Goal: Find contact information: Find contact information

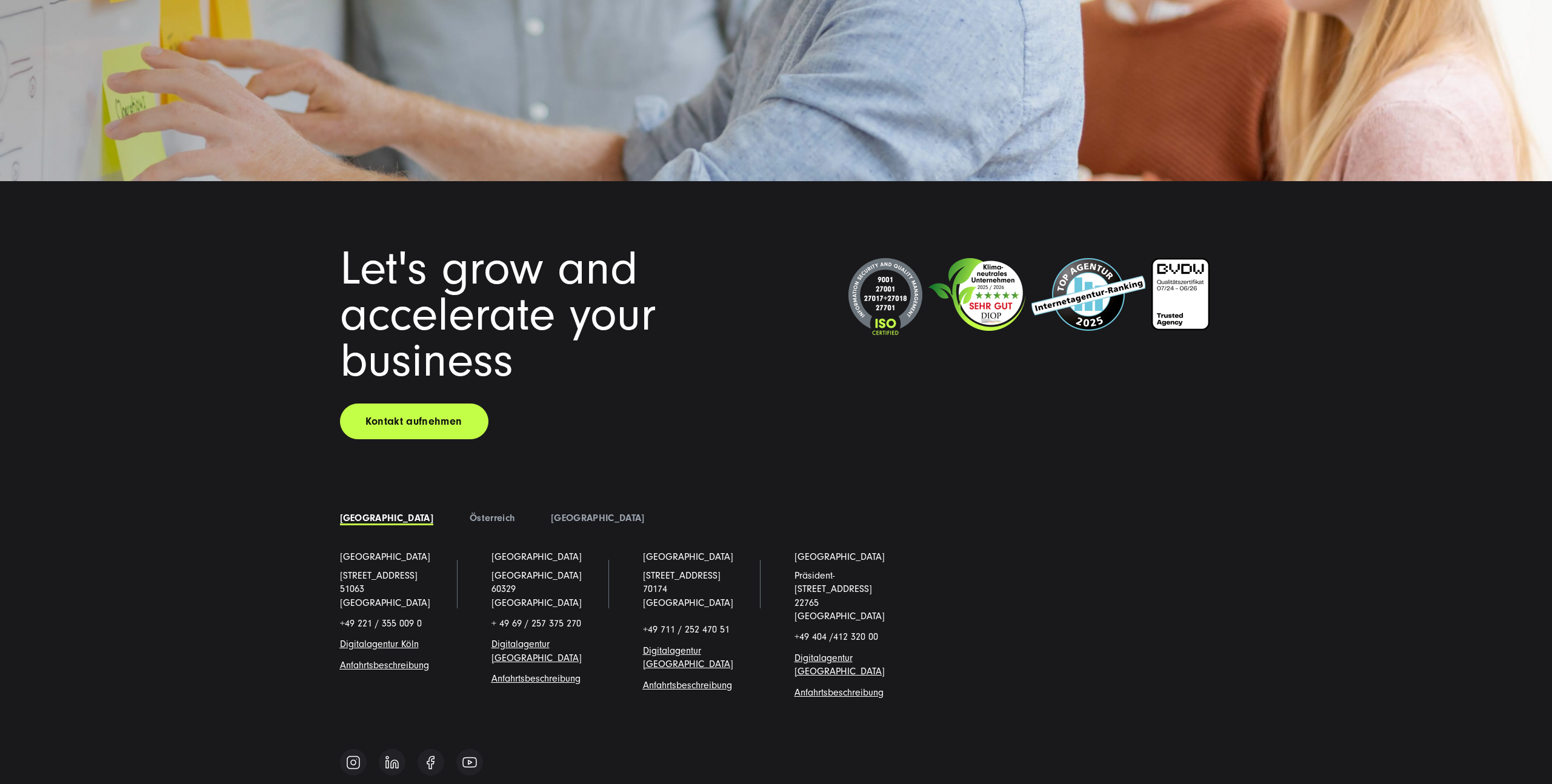
scroll to position [10559, 0]
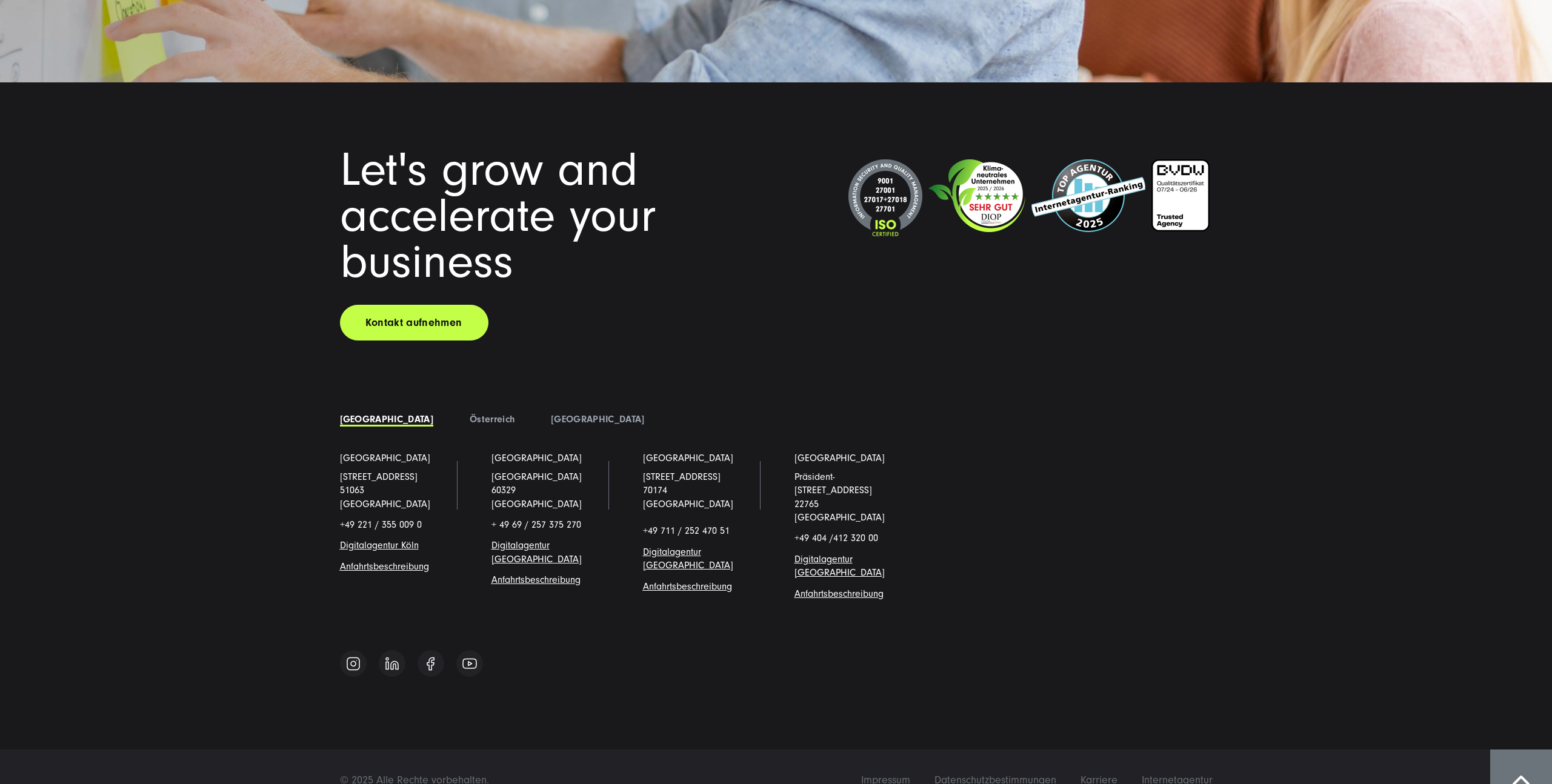
click at [674, 546] on span "Digitalagentur [GEOGRAPHIC_DATA]" at bounding box center [688, 559] width 90 height 24
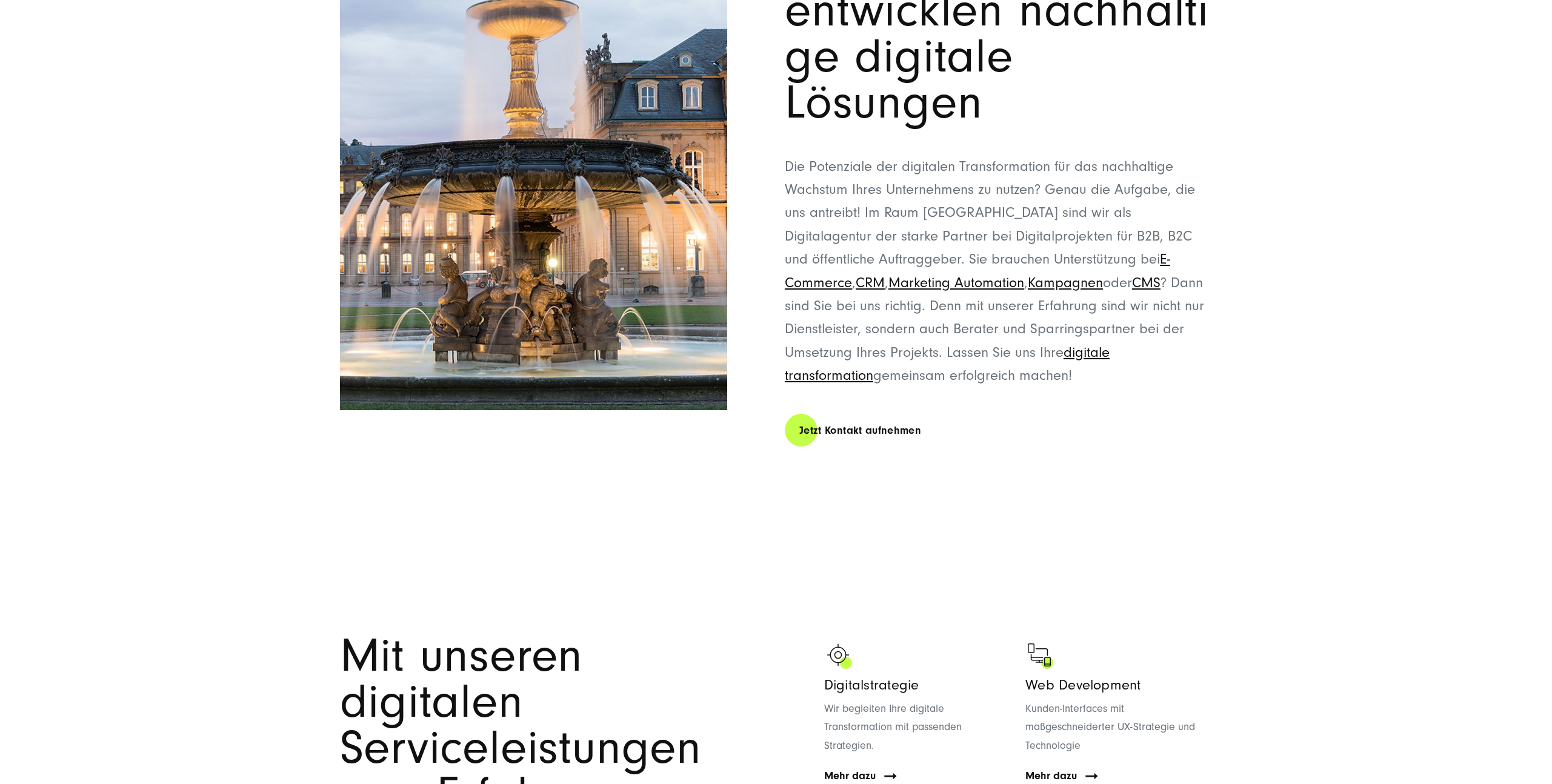
scroll to position [717, 0]
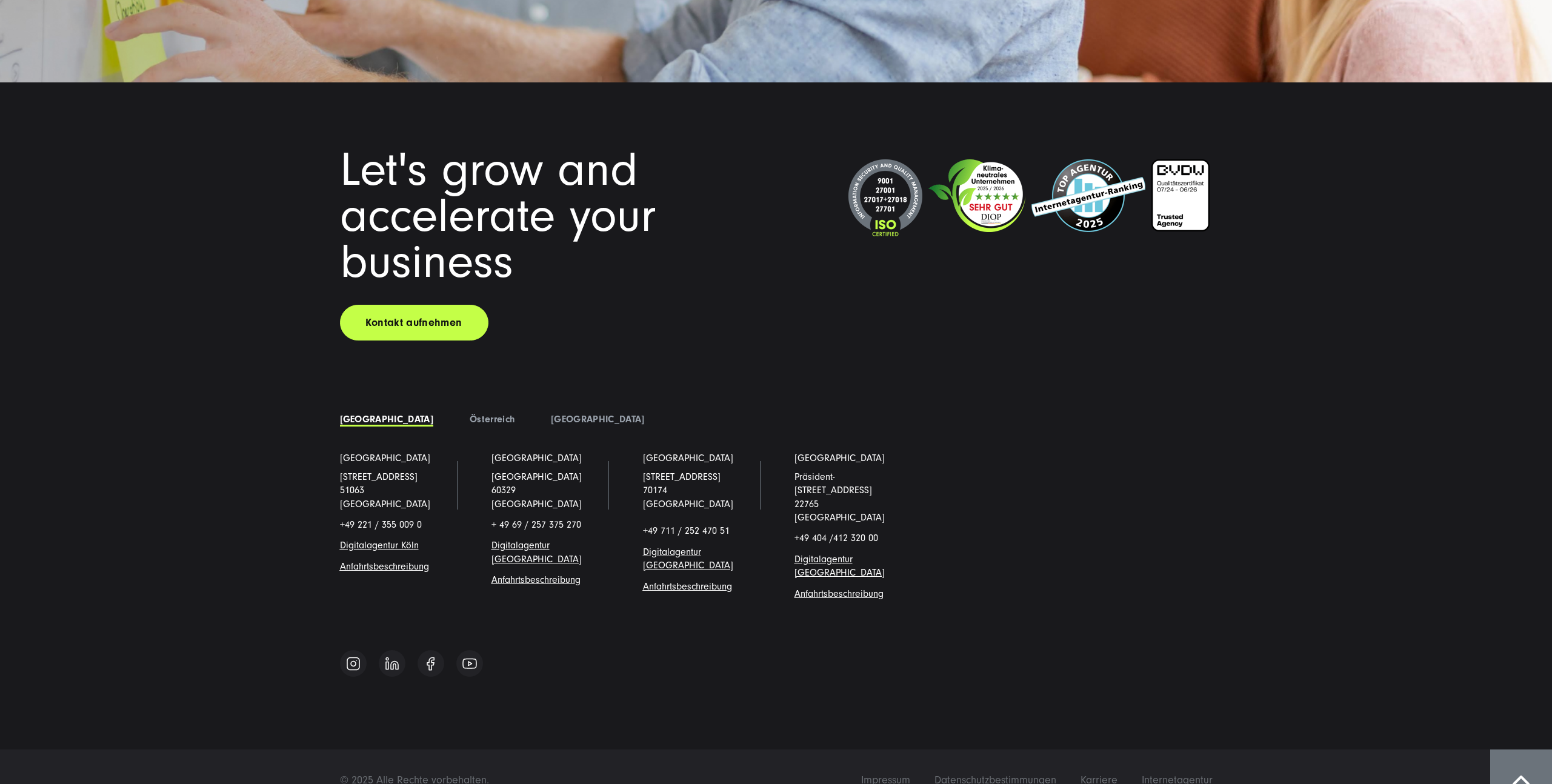
click at [452, 419] on li "Österreich" at bounding box center [492, 419] width 81 height 18
click at [470, 419] on link "Österreich" at bounding box center [492, 420] width 45 height 11
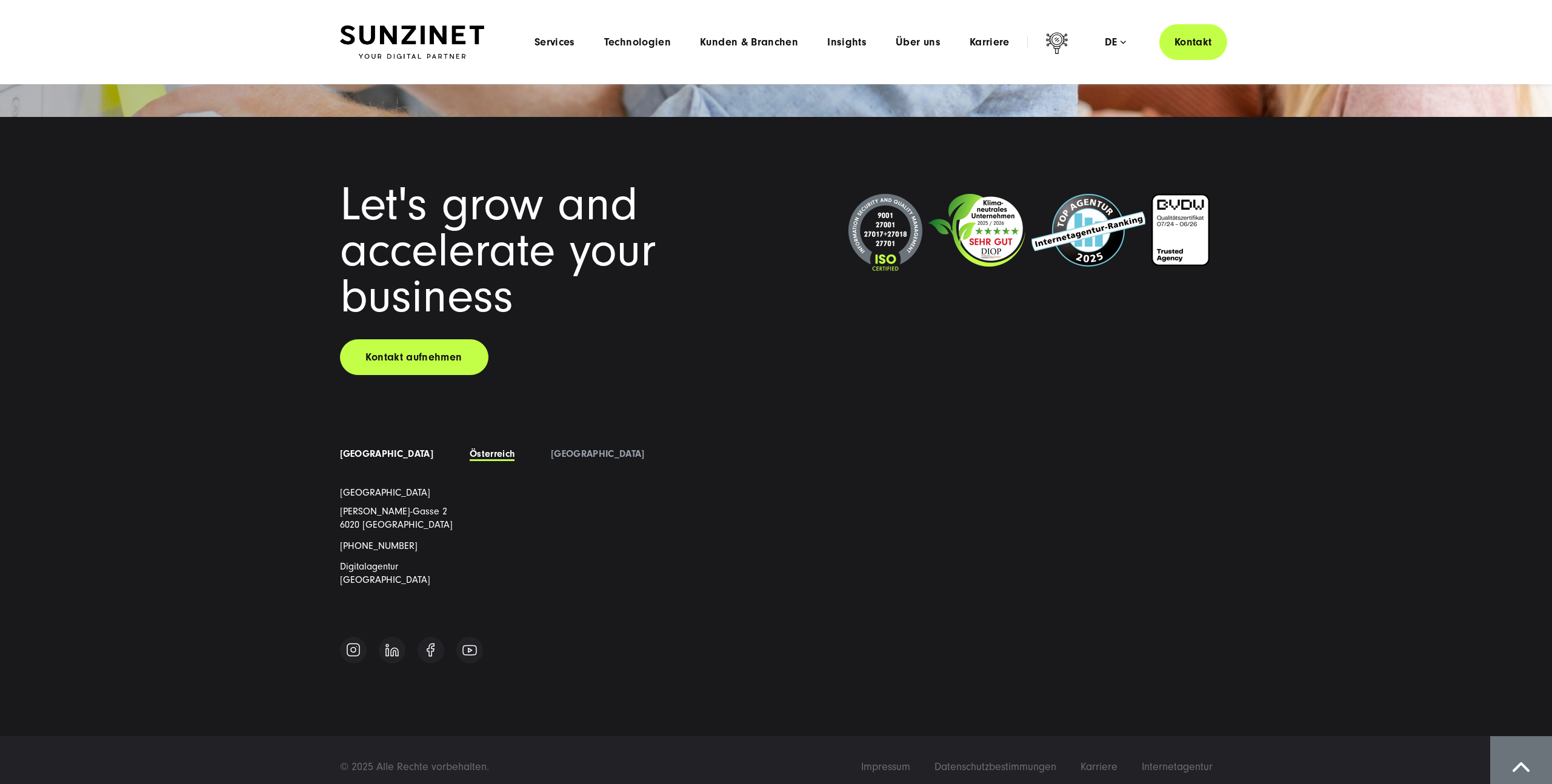
click at [368, 456] on link "[GEOGRAPHIC_DATA]" at bounding box center [386, 453] width 93 height 11
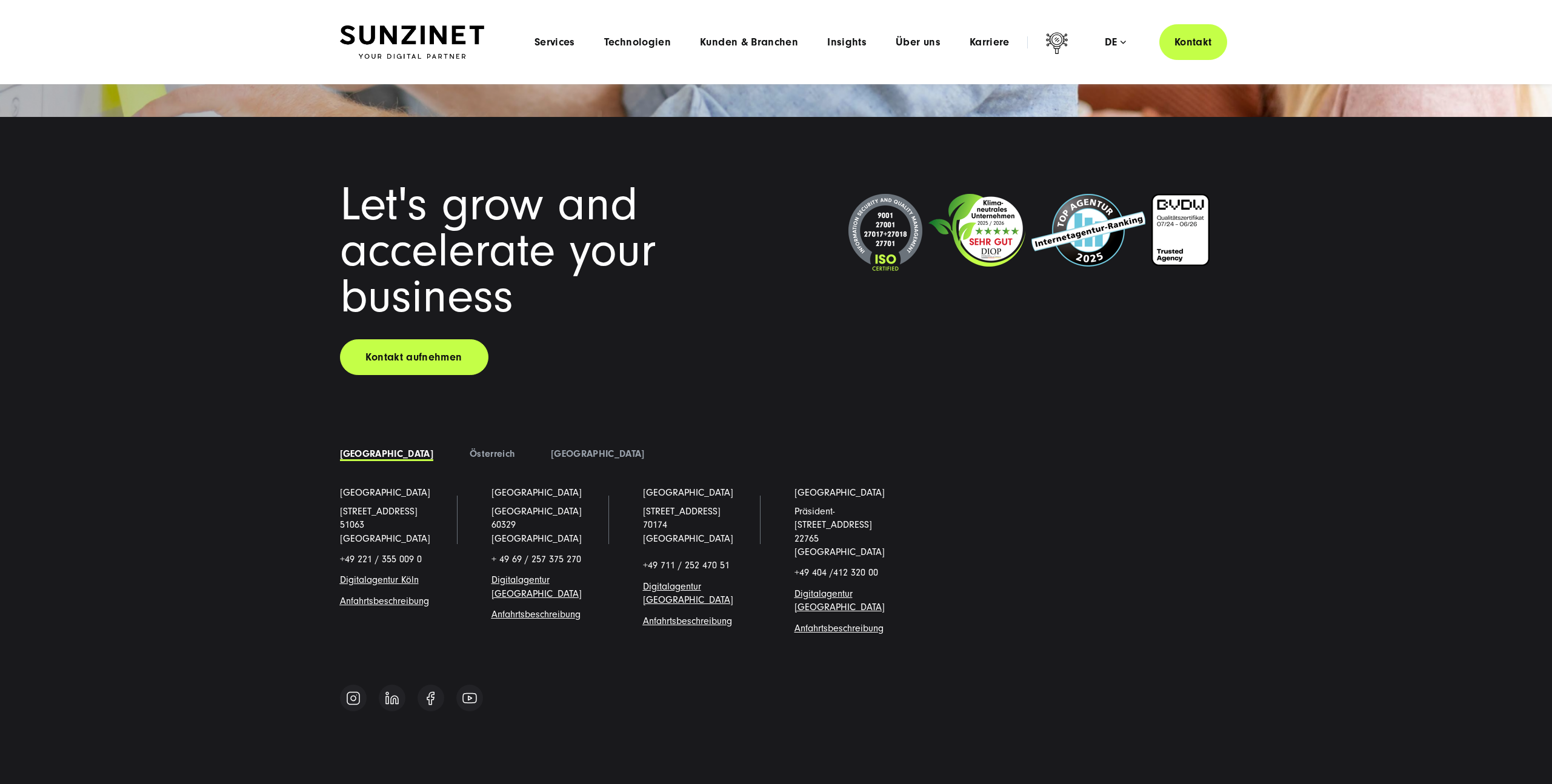
click at [620, 436] on div "Let's grow and accelerate your business Kontakt aufnehmen Deutschland" at bounding box center [776, 450] width 921 height 535
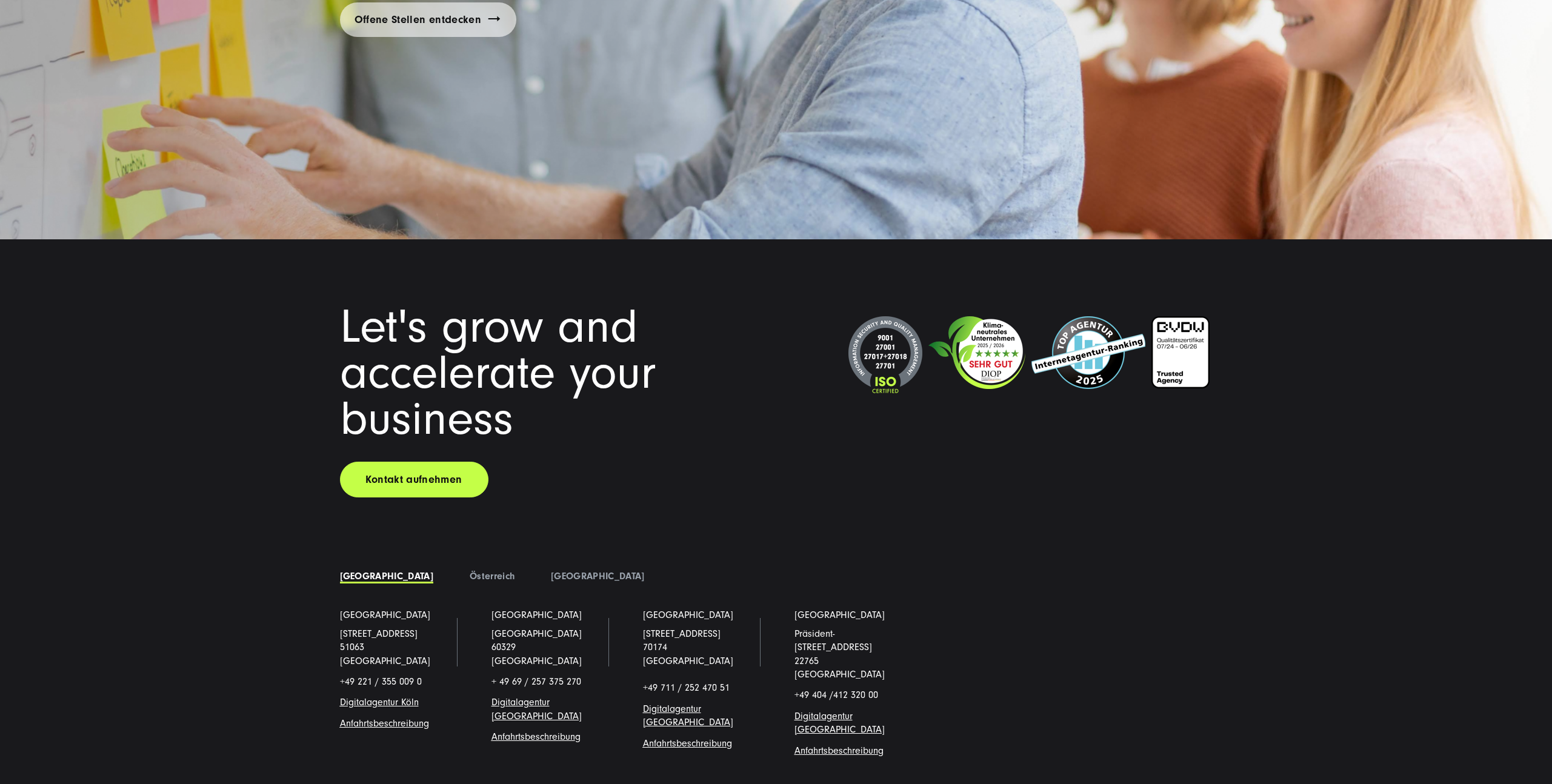
scroll to position [10559, 0]
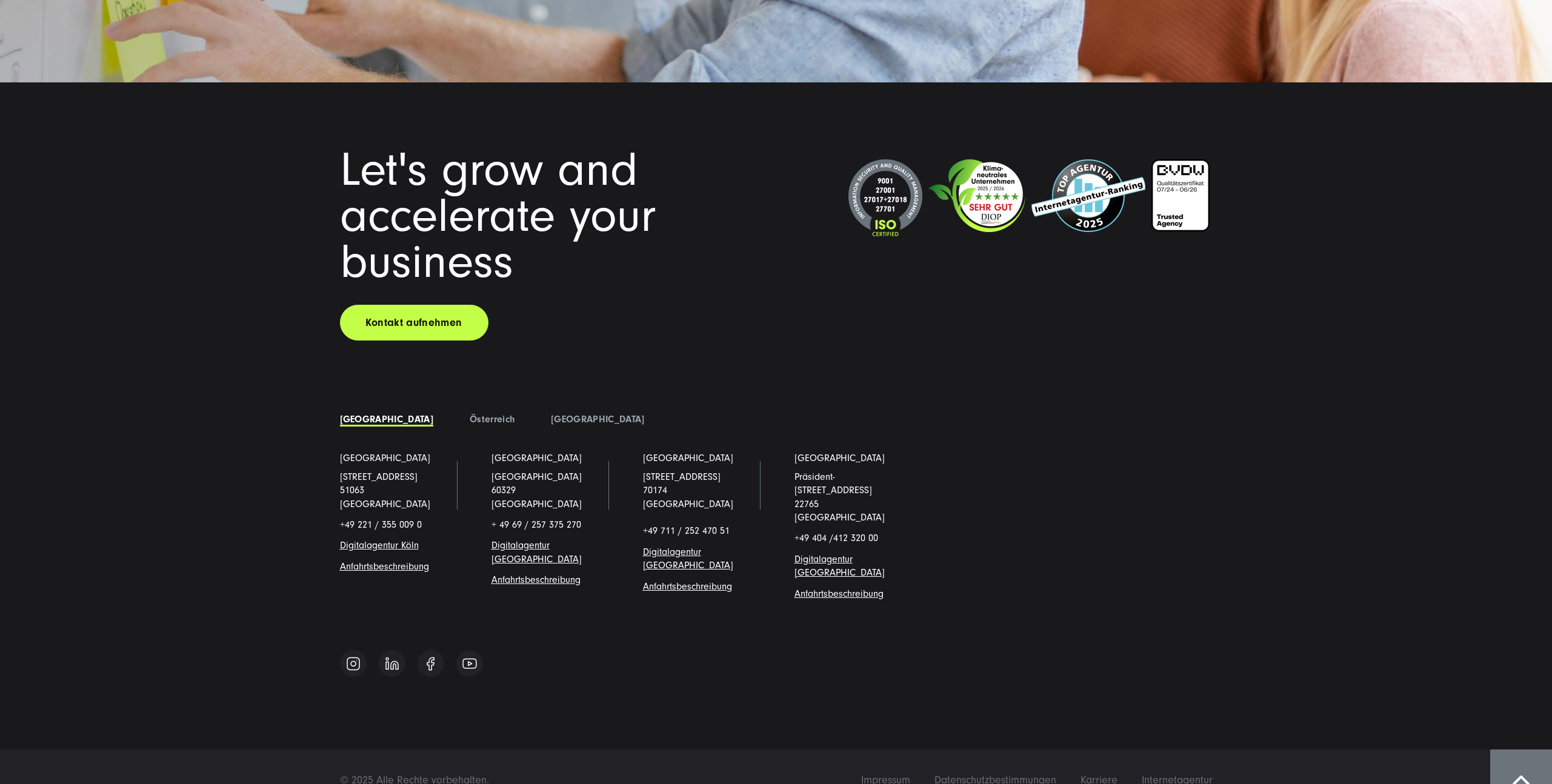
click at [1137, 238] on div at bounding box center [1019, 198] width 387 height 90
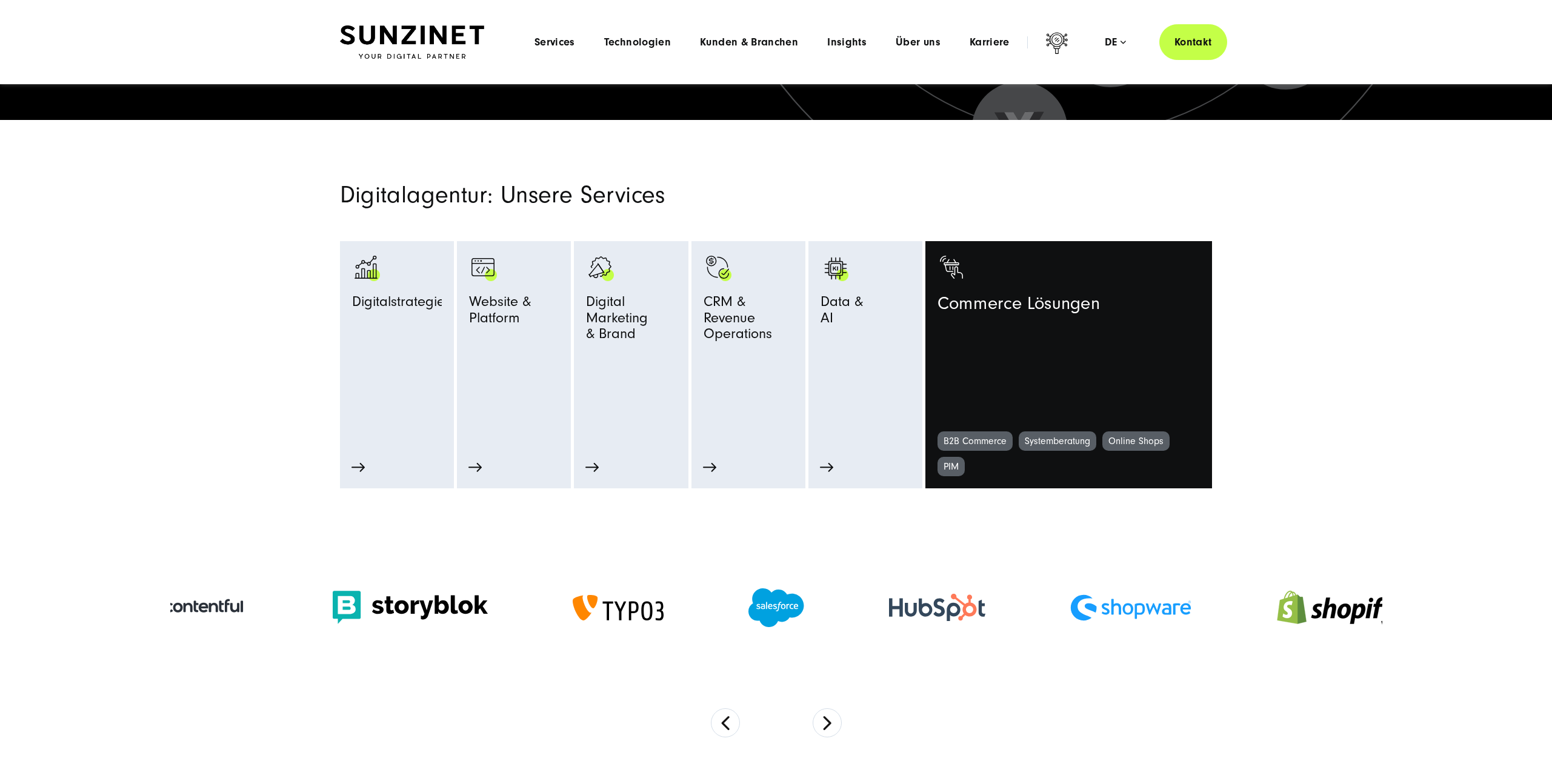
scroll to position [516, 0]
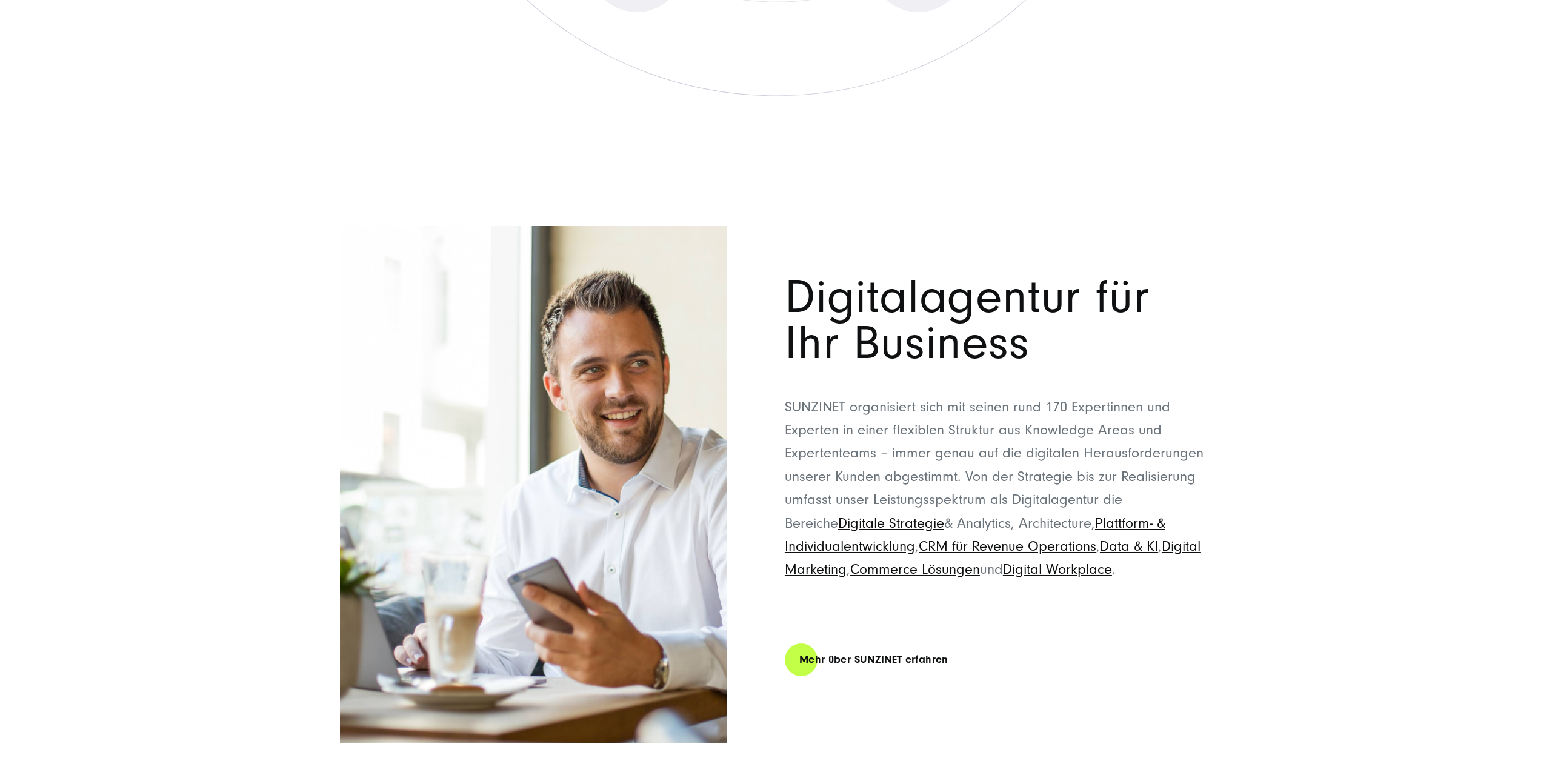
scroll to position [7039, 0]
